Goal: Information Seeking & Learning: Check status

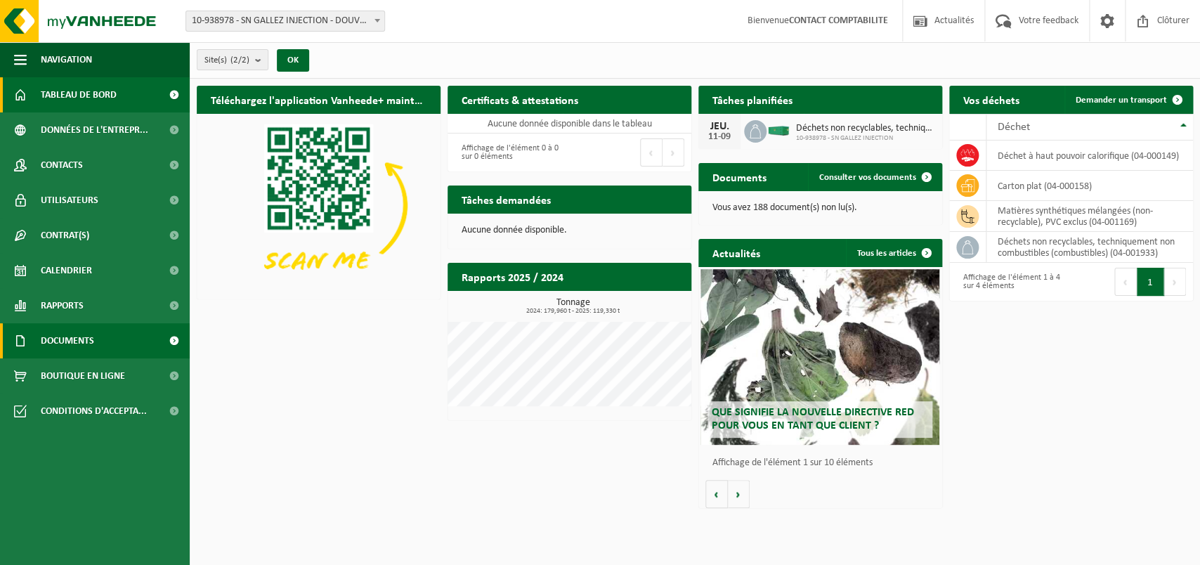
click at [78, 340] on span "Documents" at bounding box center [67, 340] width 53 height 35
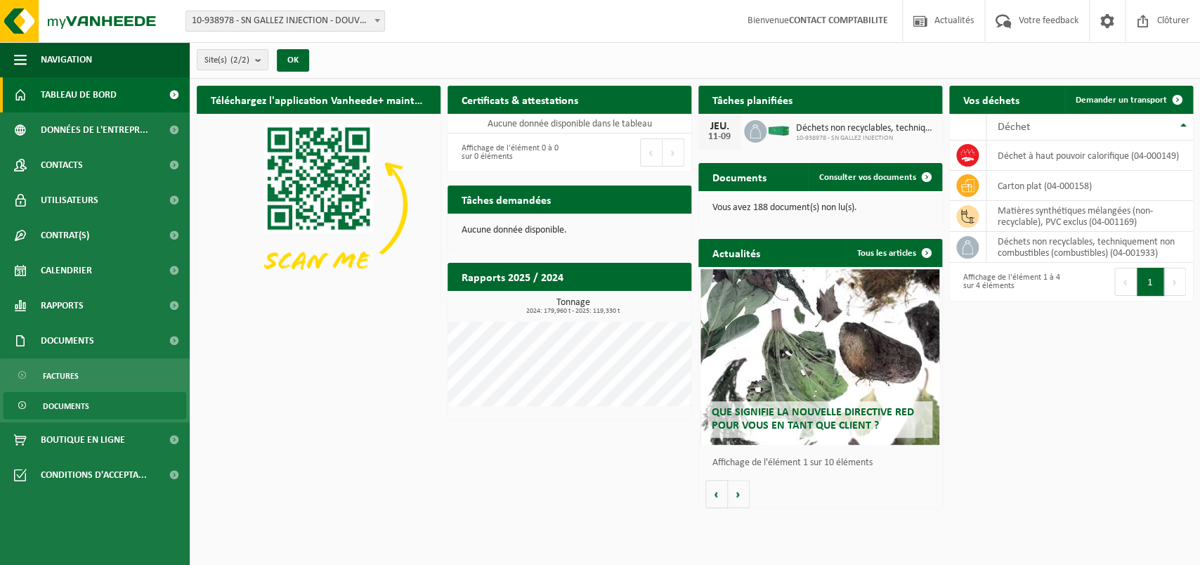
click at [65, 399] on span "Documents" at bounding box center [66, 406] width 46 height 27
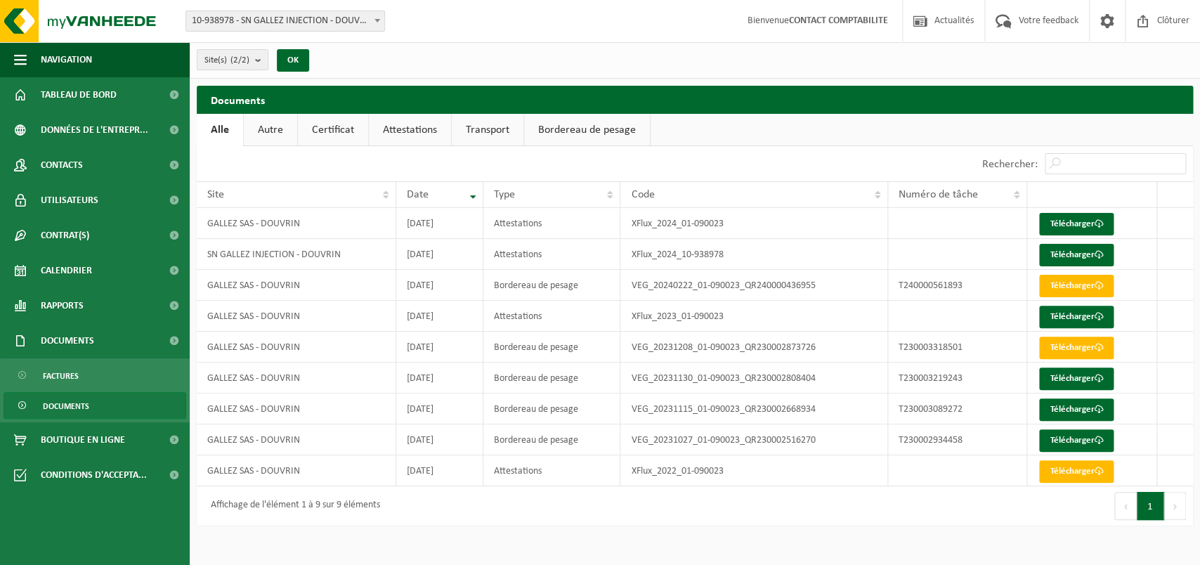
click at [481, 127] on link "Transport" at bounding box center [488, 130] width 72 height 32
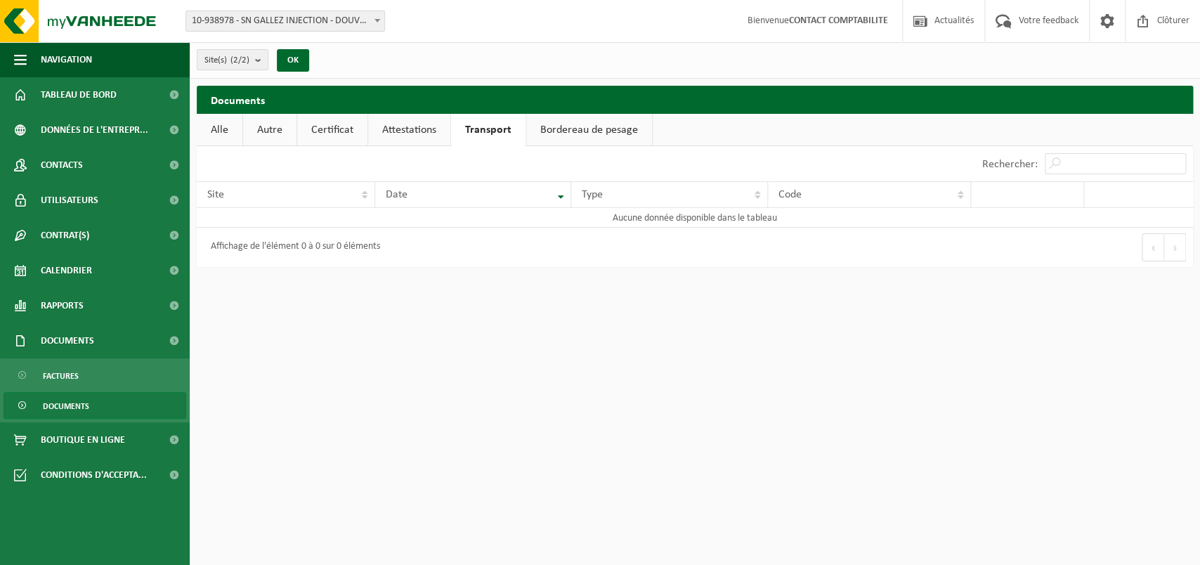
click at [443, 130] on link "Attestations" at bounding box center [409, 130] width 82 height 32
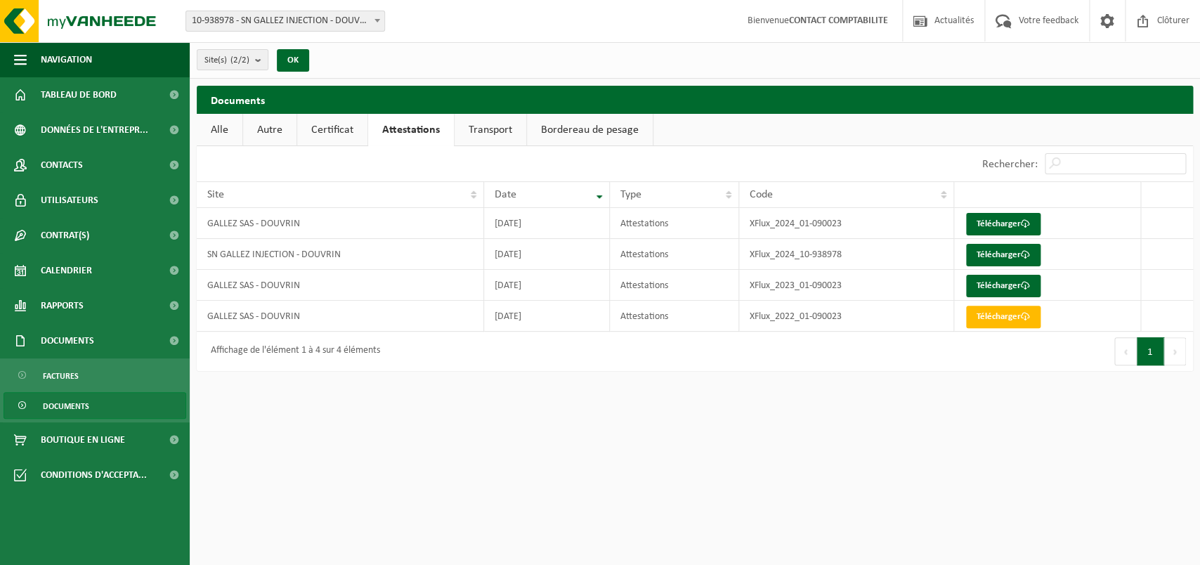
click at [350, 127] on link "Certificat" at bounding box center [332, 130] width 70 height 32
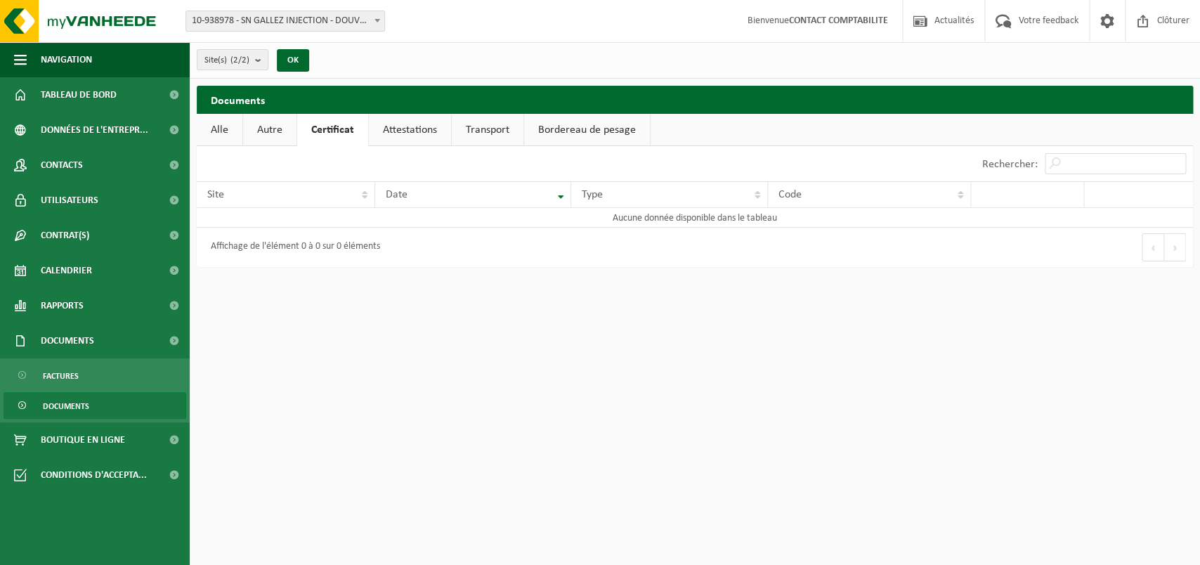
click at [280, 132] on link "Autre" at bounding box center [269, 130] width 53 height 32
click at [53, 336] on span "Documents" at bounding box center [67, 340] width 53 height 35
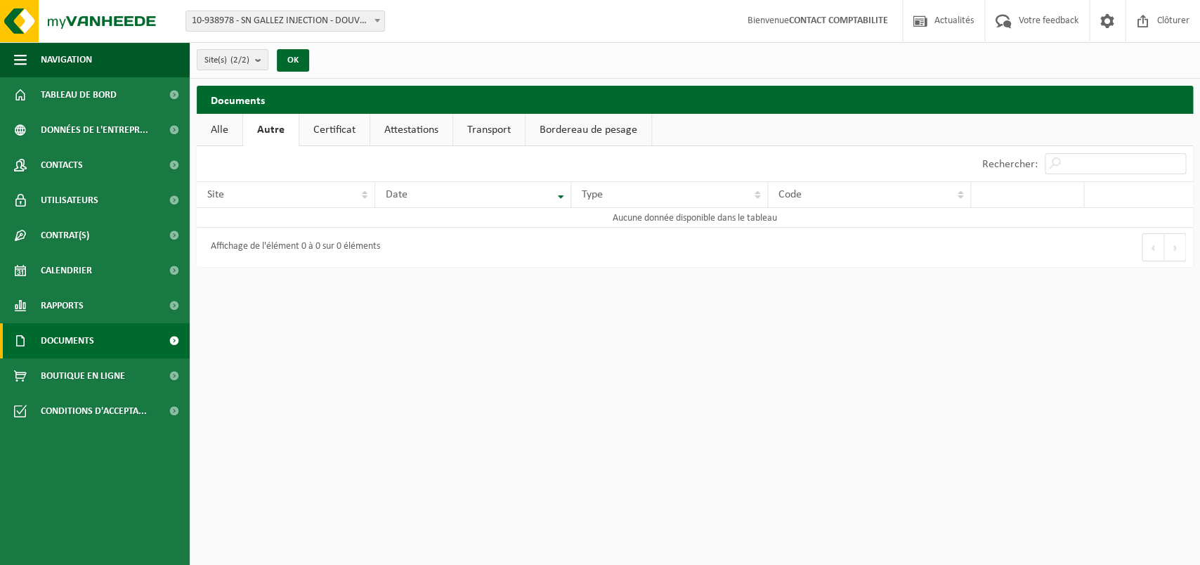
click at [53, 336] on span "Documents" at bounding box center [67, 340] width 53 height 35
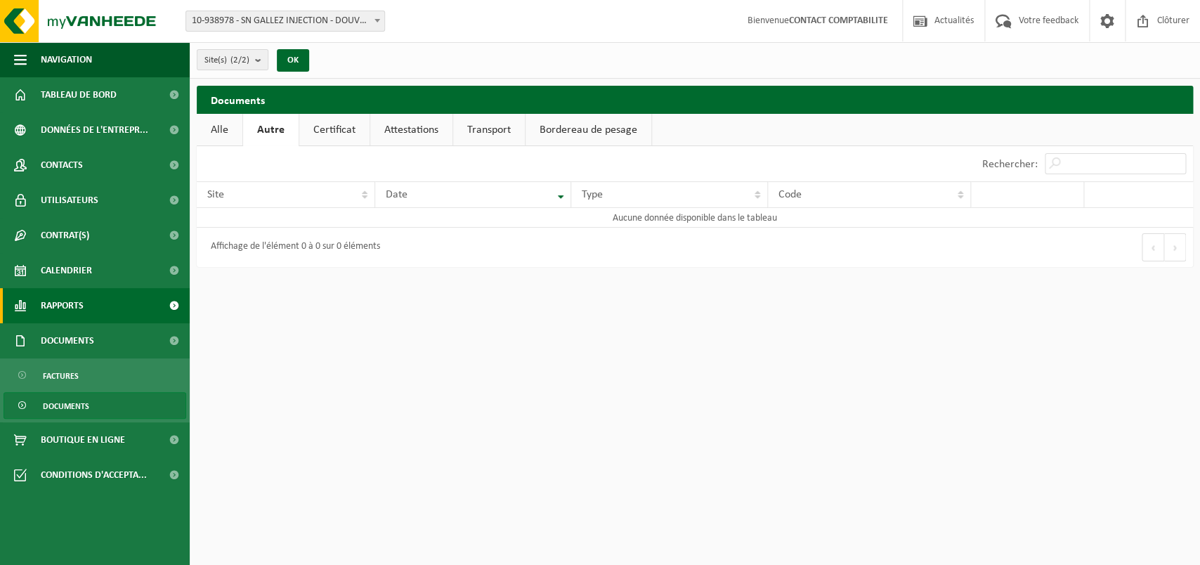
click at [53, 309] on span "Rapports" at bounding box center [62, 305] width 43 height 35
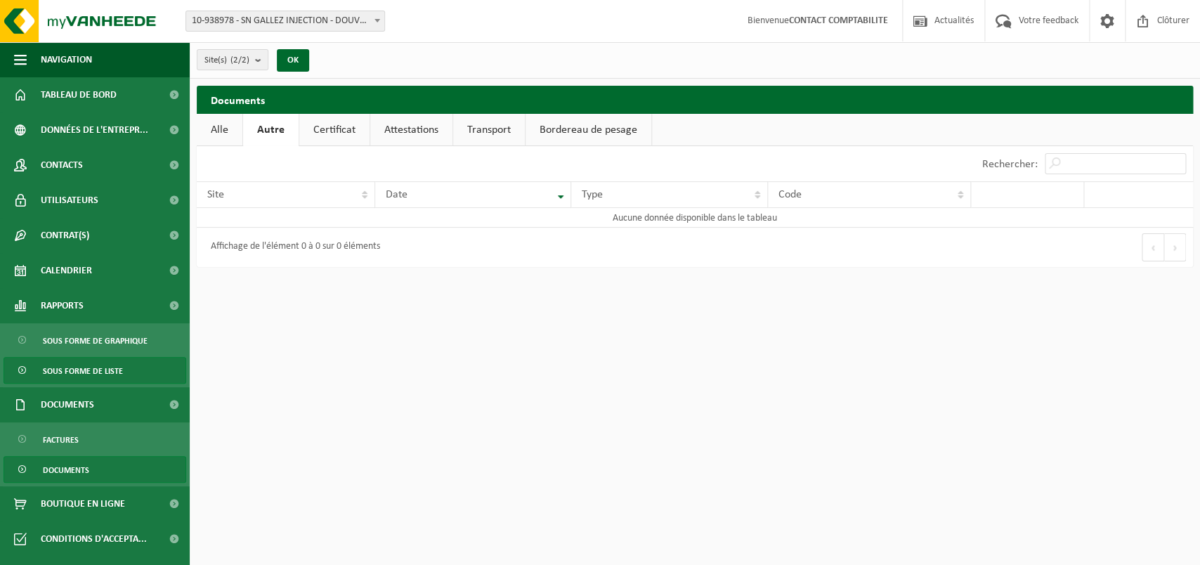
click at [63, 378] on span "Sous forme de liste" at bounding box center [83, 371] width 80 height 27
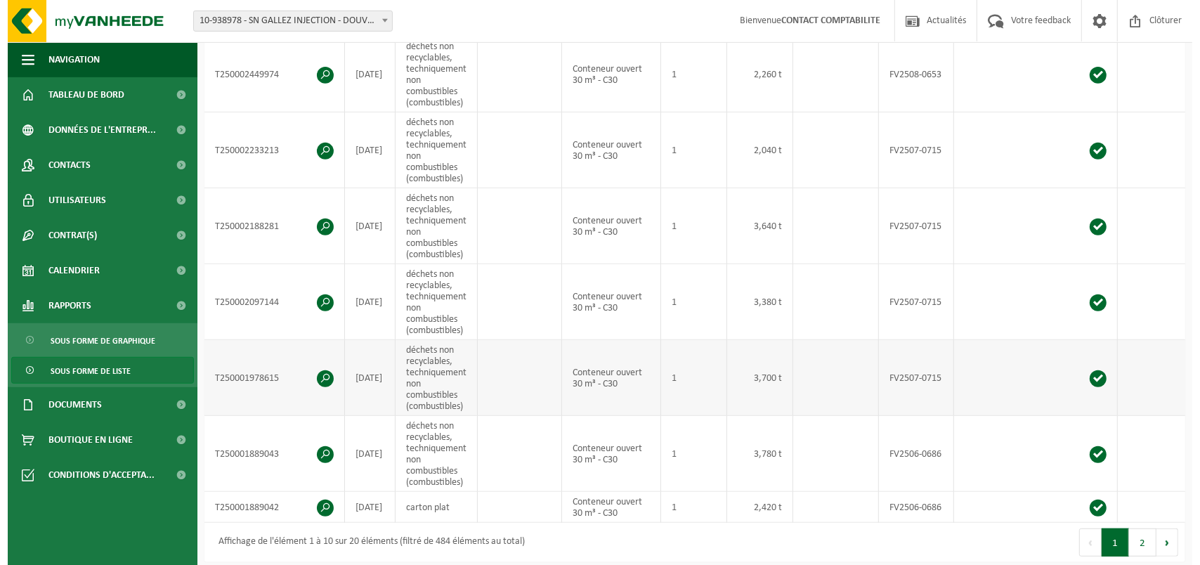
scroll to position [516, 0]
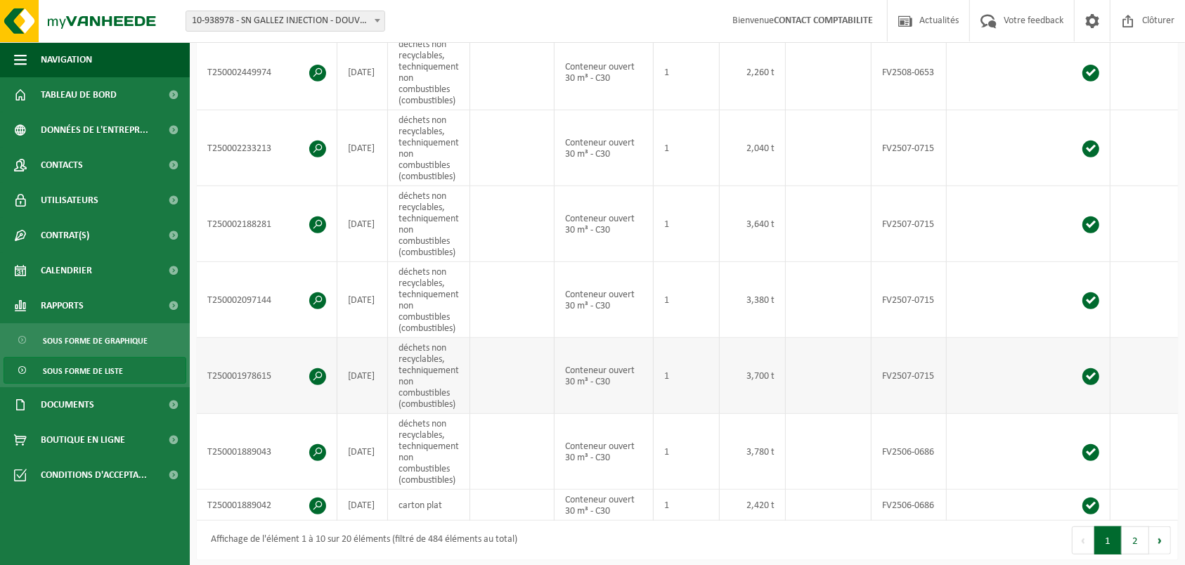
click at [320, 379] on span at bounding box center [317, 376] width 17 height 17
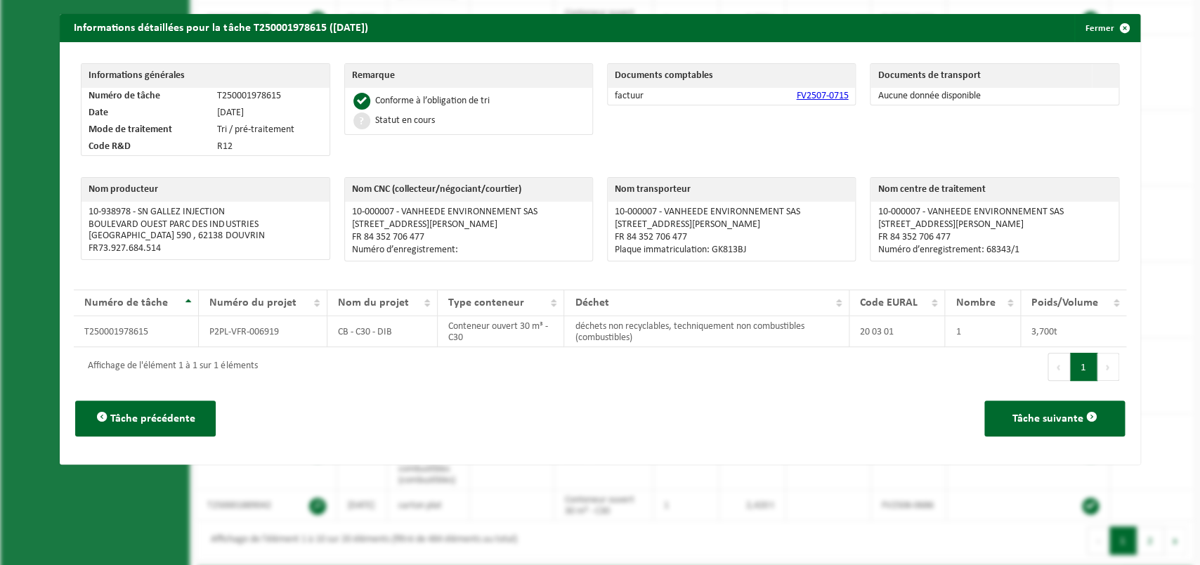
click at [840, 28] on div "Informations détaillées pour la tâche T250001978615 (04-07-2025) Fermer" at bounding box center [600, 28] width 1080 height 28
click at [329, 403] on div "Tâche précédente Tâche suivante" at bounding box center [600, 418] width 1052 height 64
click at [1111, 37] on span "button" at bounding box center [1125, 28] width 28 height 28
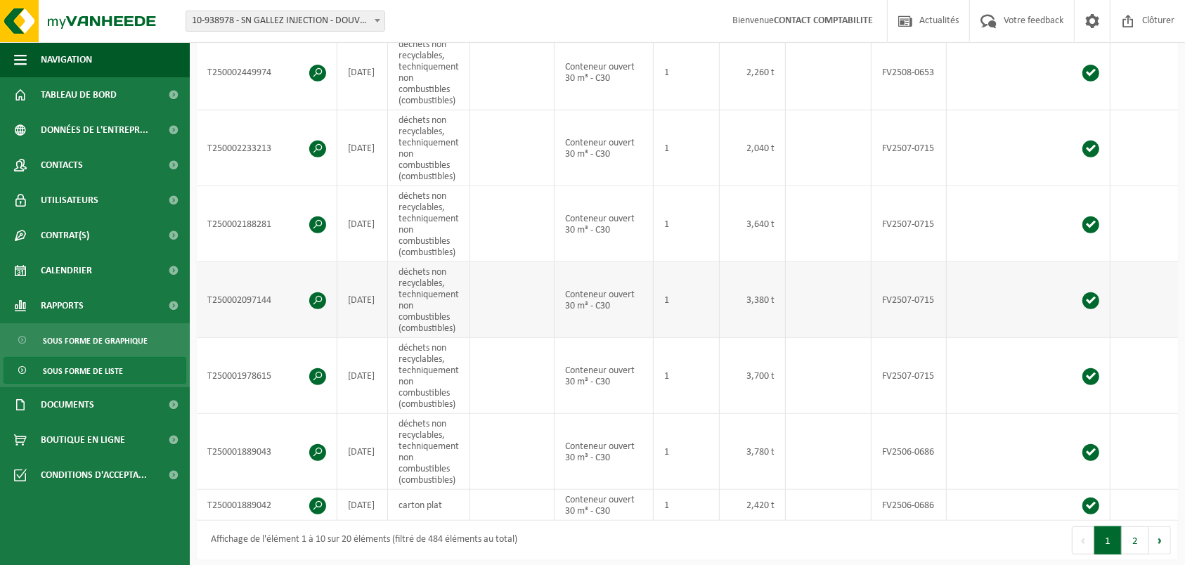
click at [323, 306] on span at bounding box center [317, 300] width 17 height 17
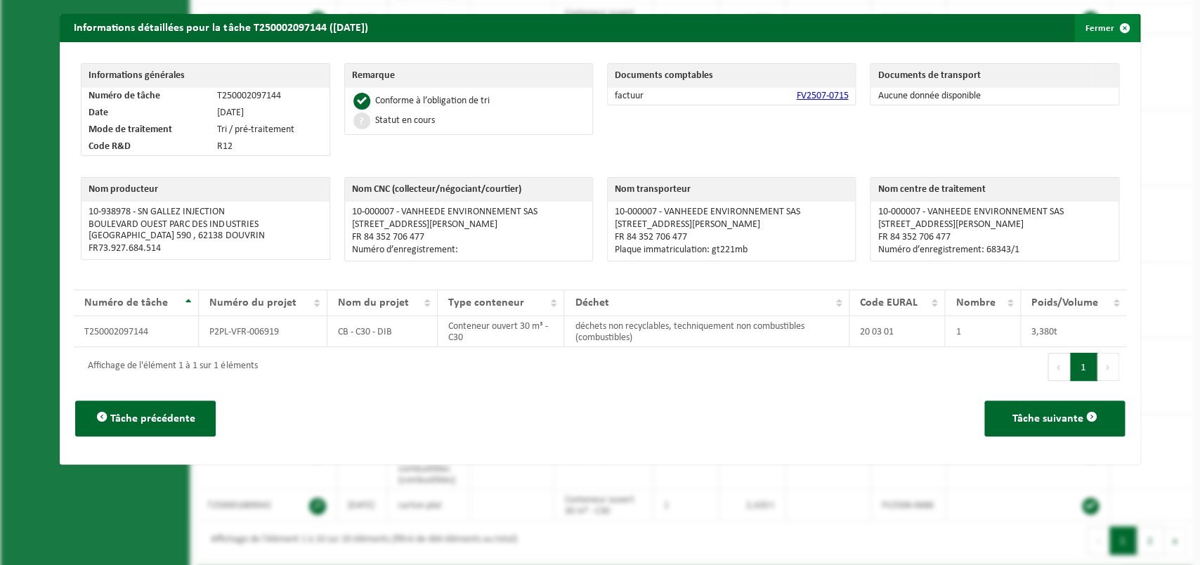
click at [1096, 29] on button "Fermer" at bounding box center [1106, 28] width 65 height 28
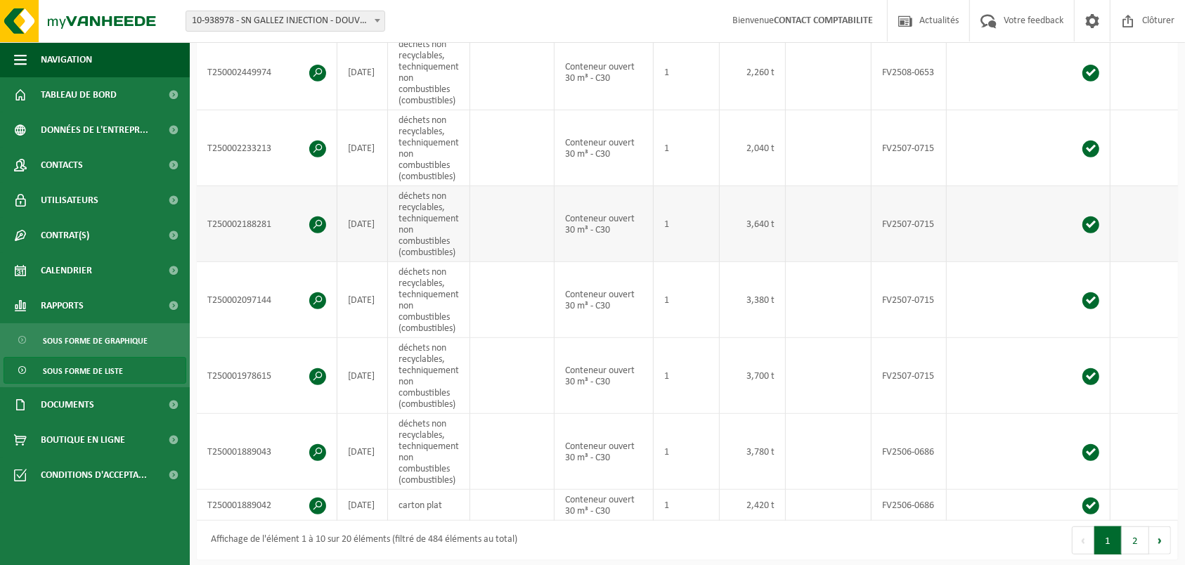
click at [319, 227] on span at bounding box center [317, 224] width 17 height 17
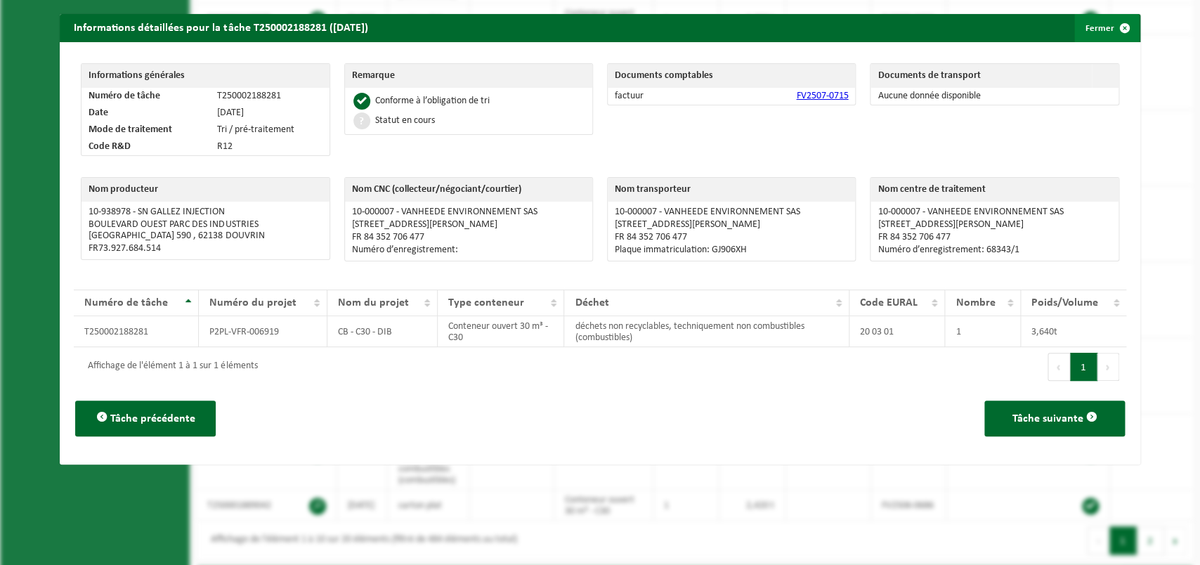
click at [1111, 22] on span "button" at bounding box center [1125, 28] width 28 height 28
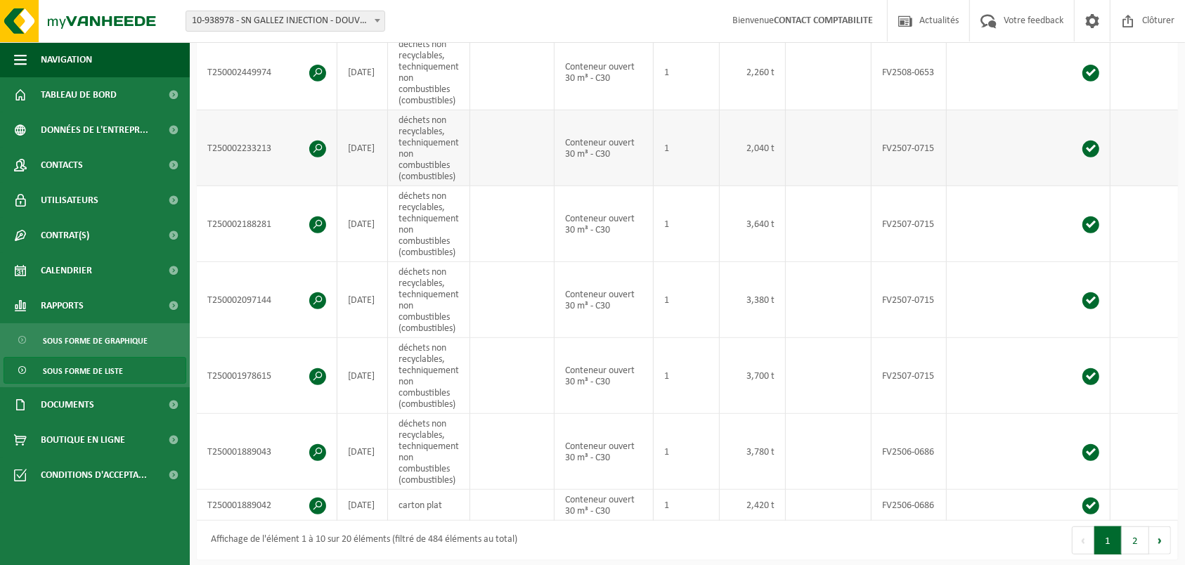
click at [316, 154] on span at bounding box center [317, 149] width 17 height 17
